Goal: Task Accomplishment & Management: Manage account settings

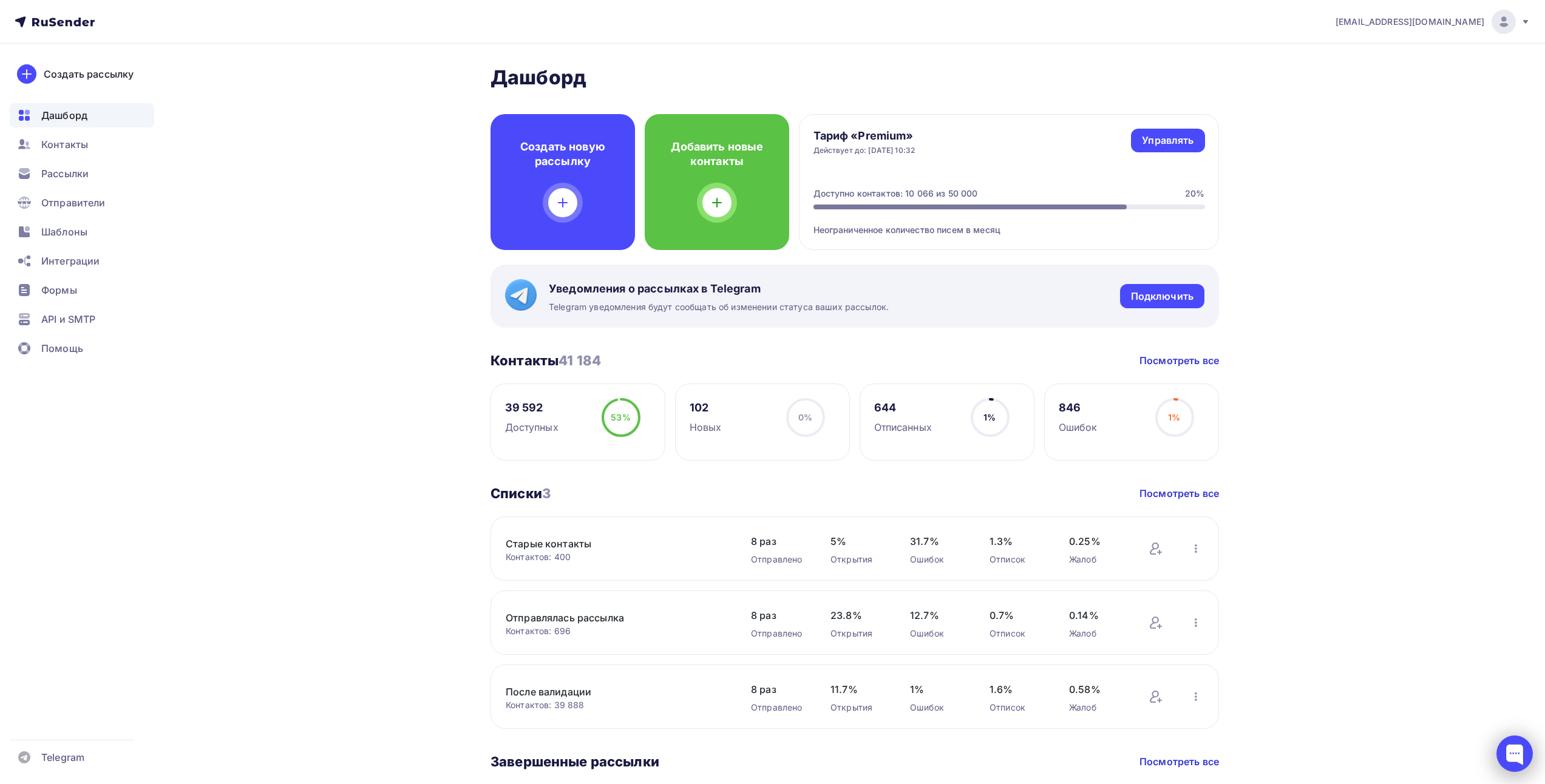
click at [1508, 747] on div at bounding box center [1515, 754] width 37 height 37
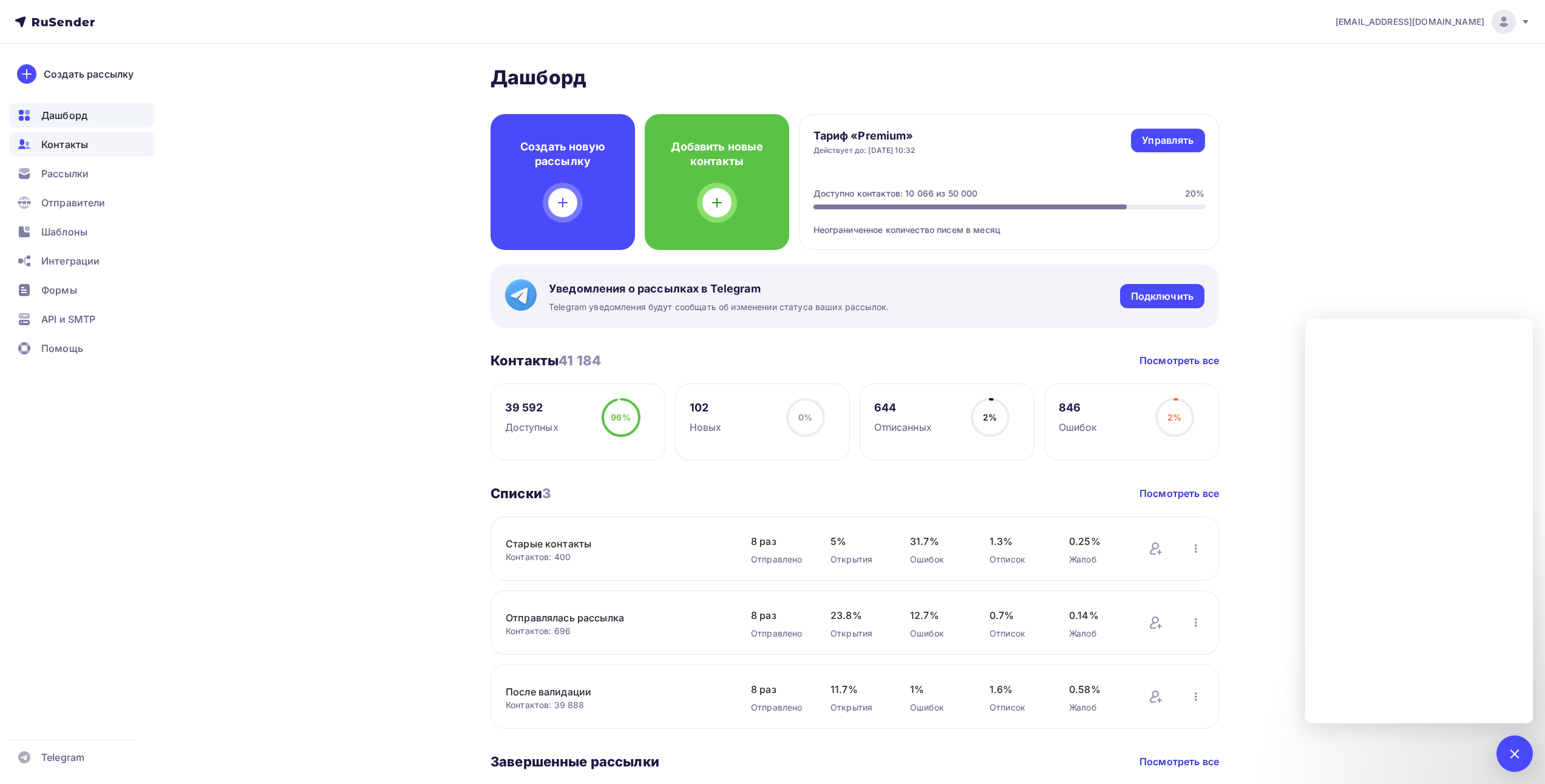
click at [64, 140] on span "Контакты" at bounding box center [64, 144] width 47 height 15
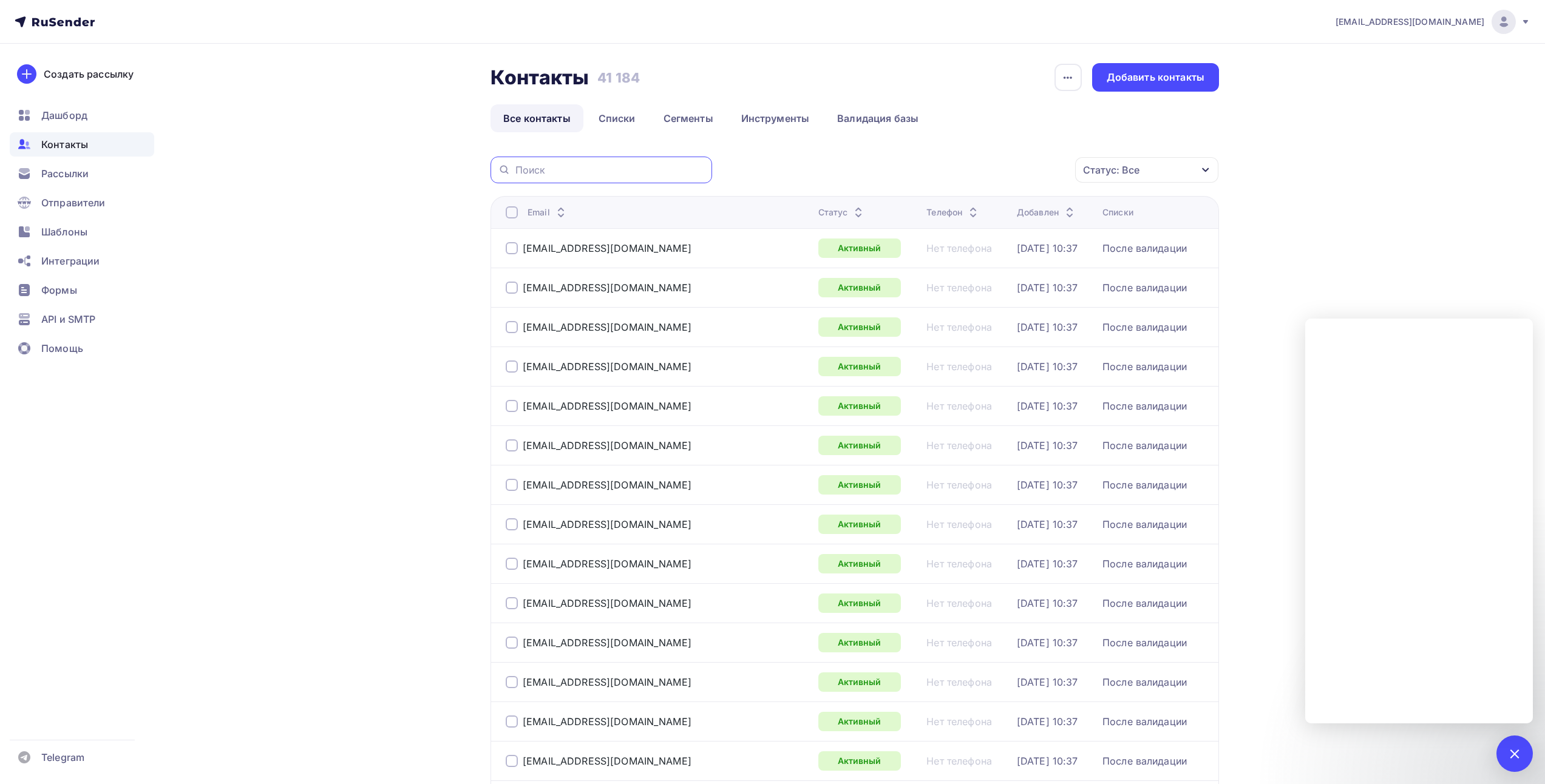
click at [589, 164] on input "text" at bounding box center [610, 170] width 190 height 13
paste input "[EMAIL_ADDRESS][DOMAIN_NAME]"
type input "[EMAIL_ADDRESS][DOMAIN_NAME]"
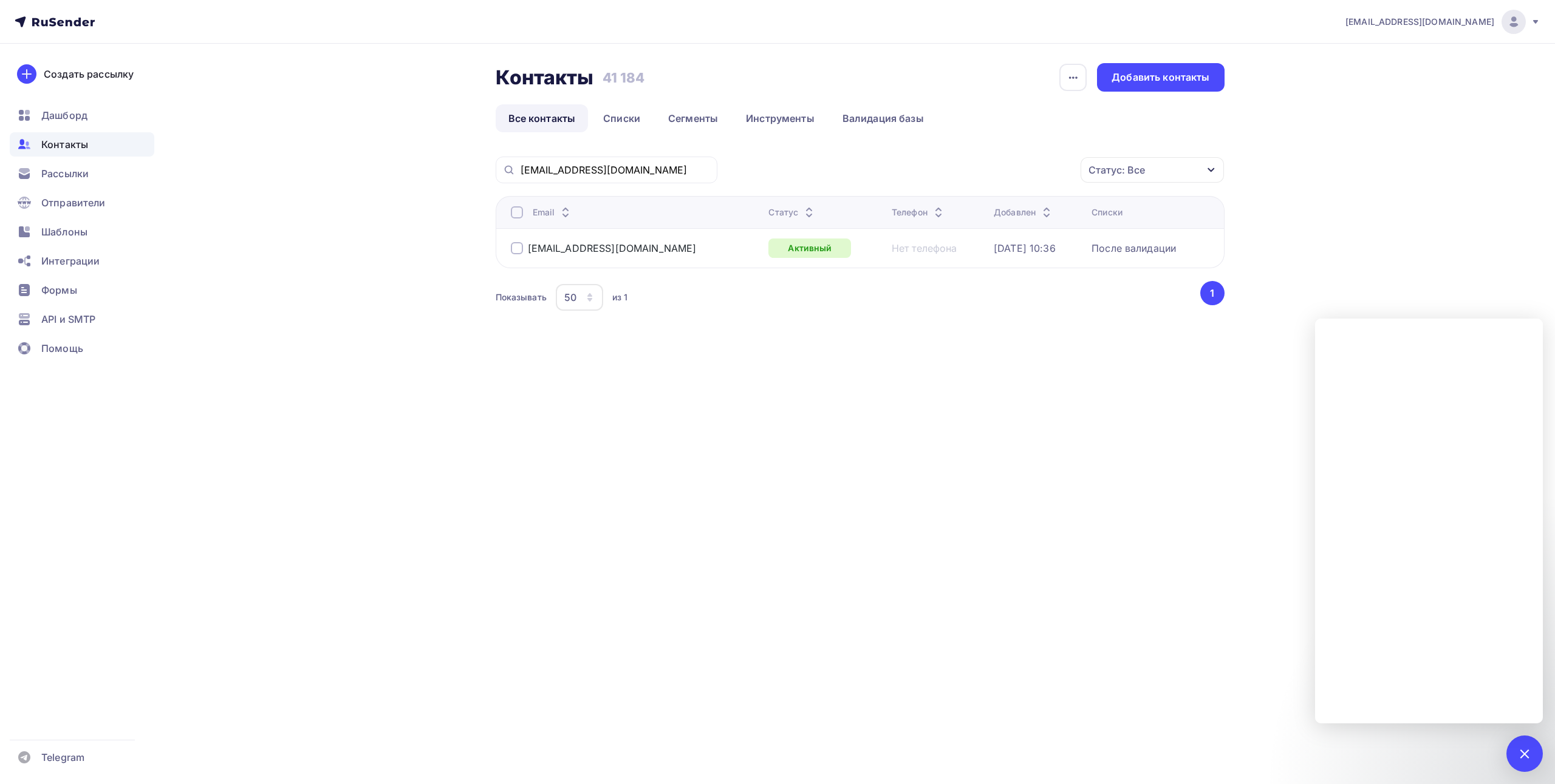
click at [518, 245] on div at bounding box center [517, 248] width 12 height 12
click at [978, 176] on div "Действие" at bounding box center [990, 170] width 160 height 23
click at [963, 252] on div "Удалить" at bounding box center [945, 254] width 40 height 15
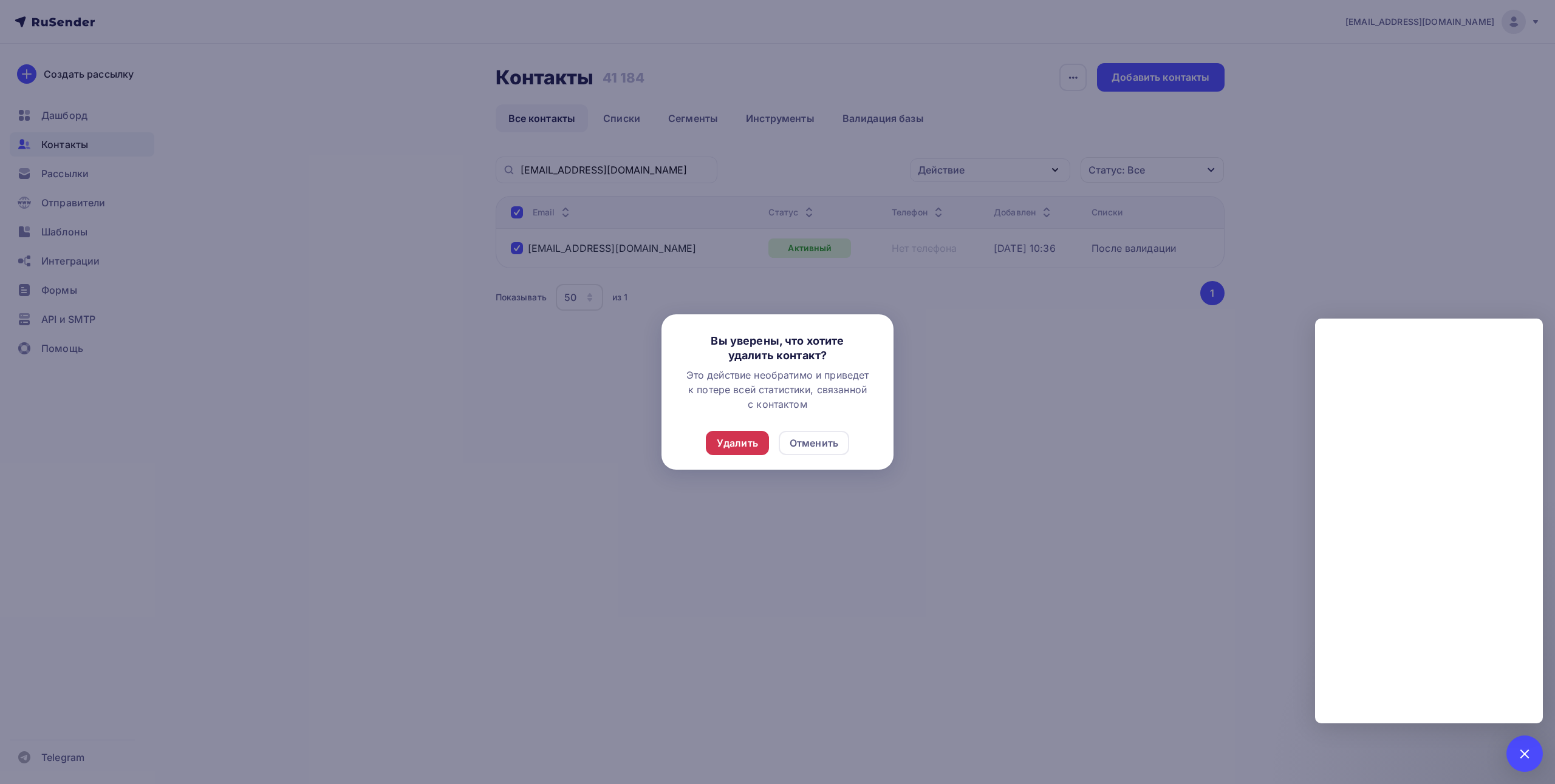
click at [731, 438] on div "Удалить" at bounding box center [737, 443] width 41 height 15
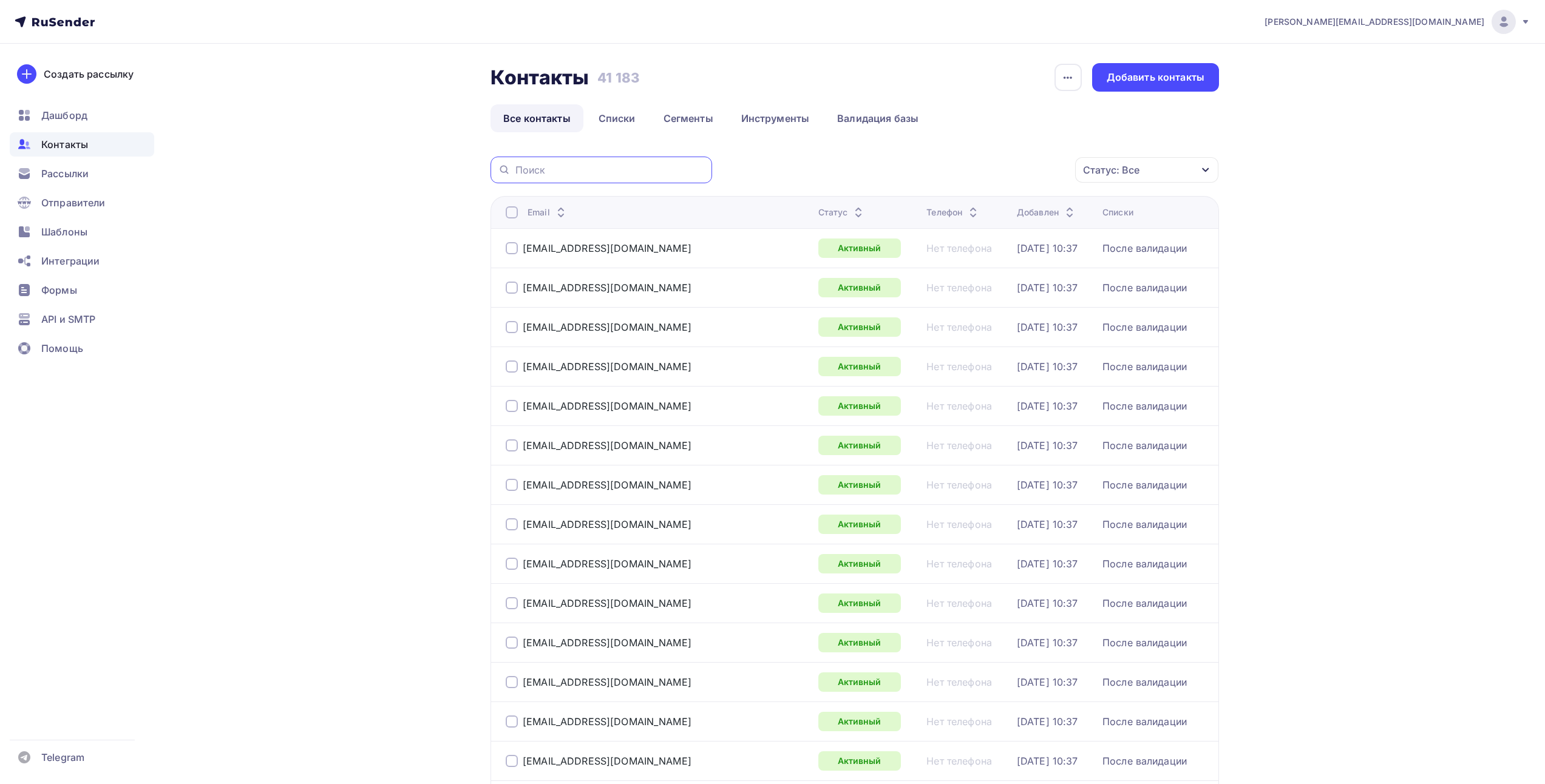
click at [594, 165] on input "text" at bounding box center [610, 170] width 190 height 13
paste input "[EMAIL_ADDRESS][DOMAIN_NAME]"
type input "[EMAIL_ADDRESS][DOMAIN_NAME]"
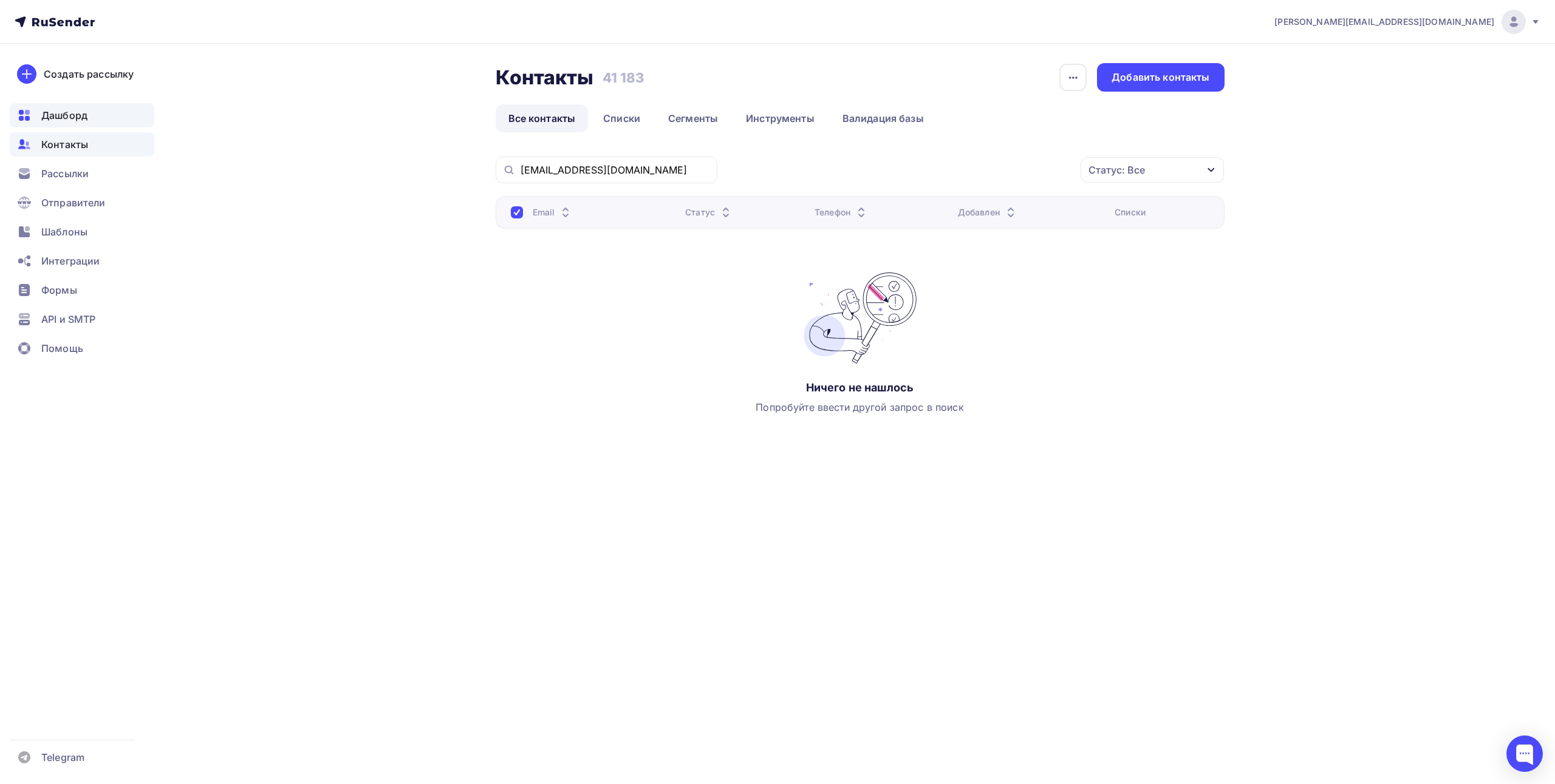
click at [86, 117] on div "Дашборд" at bounding box center [82, 116] width 145 height 24
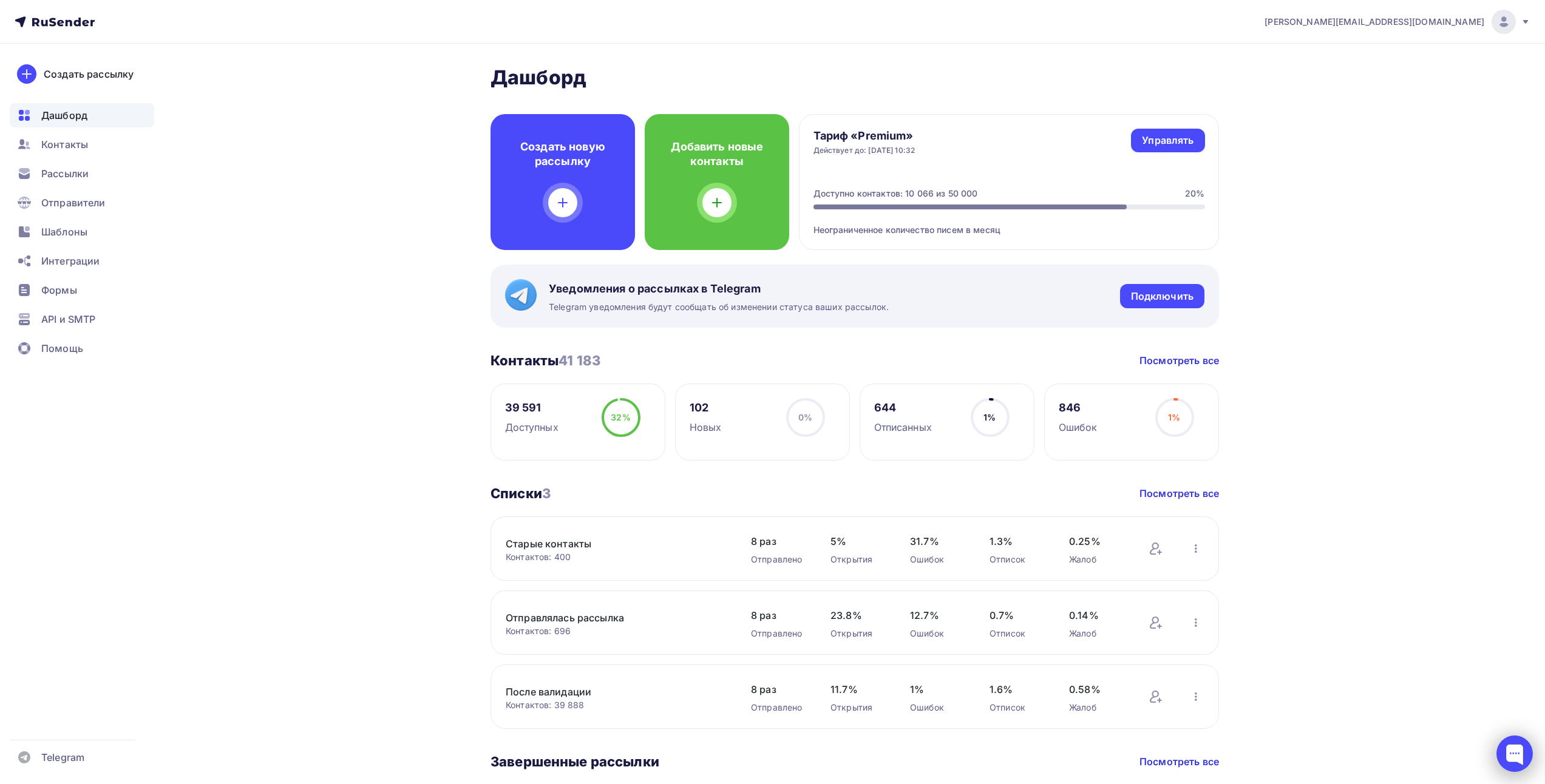
click at [1527, 761] on div at bounding box center [1515, 754] width 37 height 37
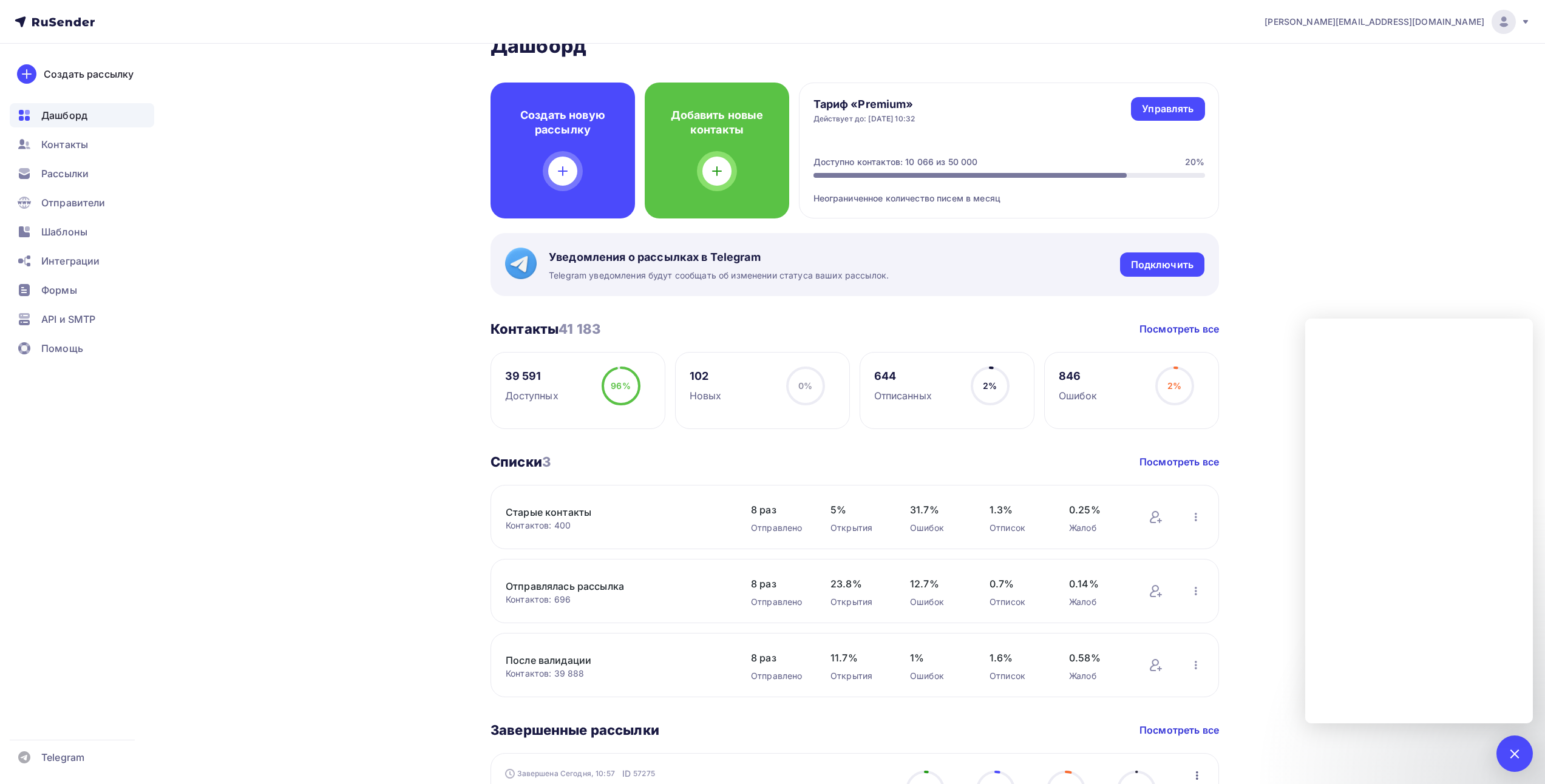
scroll to position [61, 0]
